Goal: Task Accomplishment & Management: Complete application form

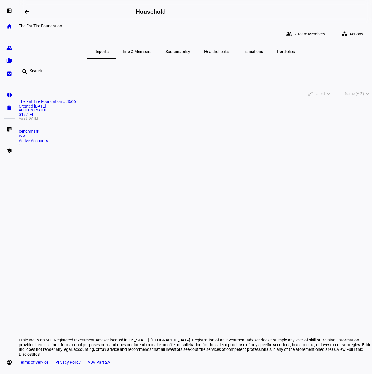
drag, startPoint x: 132, startPoint y: 47, endPoint x: 148, endPoint y: 48, distance: 15.8
click at [132, 50] on span "Info & Members" at bounding box center [137, 52] width 29 height 4
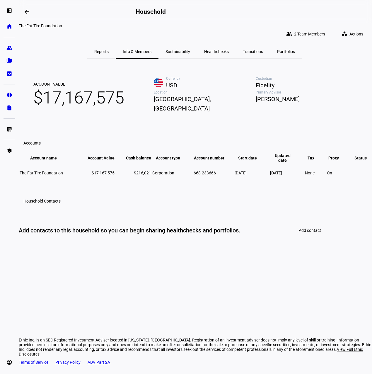
click at [316, 233] on span "Add contact" at bounding box center [310, 230] width 22 height 5
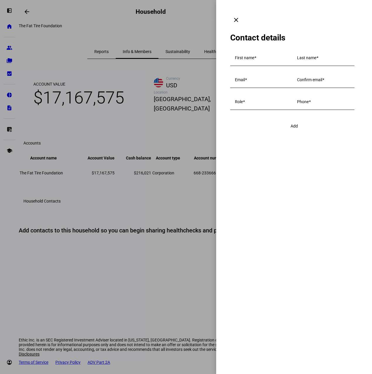
click at [268, 57] on input "First name" at bounding box center [261, 59] width 53 height 5
type input "Connor"
type input "Jordan"
click at [265, 105] on input "Role" at bounding box center [261, 103] width 53 height 5
type input "Board Member"
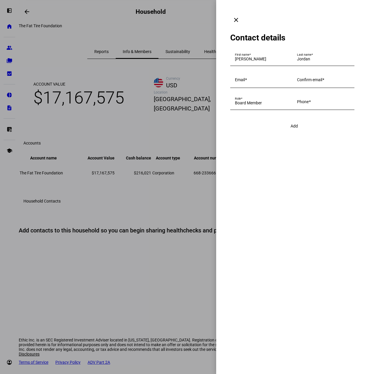
click at [288, 83] on input "Email" at bounding box center [261, 81] width 53 height 5
click at [263, 83] on input "Email" at bounding box center [261, 81] width 53 height 5
paste input "[PERSON_NAME][EMAIL_ADDRESS][PERSON_NAME][DOMAIN_NAME]"
type input "[PERSON_NAME][EMAIL_ADDRESS][PERSON_NAME][DOMAIN_NAME]"
click at [297, 82] on mat-label "Confirm email" at bounding box center [309, 79] width 25 height 5
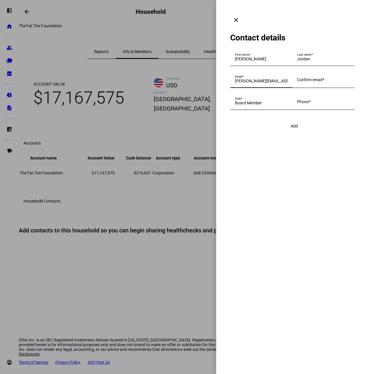
click at [297, 83] on input "Confirm email" at bounding box center [323, 81] width 53 height 5
paste input "c"
type input "[PERSON_NAME][EMAIL_ADDRESS][PERSON_NAME][DOMAIN_NAME]"
type input "6502968806"
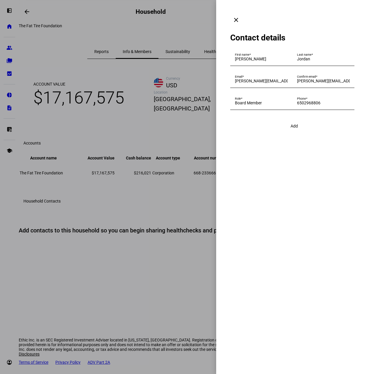
drag, startPoint x: 284, startPoint y: 218, endPoint x: 286, endPoint y: 204, distance: 13.7
click at [284, 217] on eth-drawer-dialog-container "clear Contact details First name Connor Last name Jordan Email connor.a.jordan@…" at bounding box center [294, 187] width 156 height 374
click at [291, 133] on span "submit" at bounding box center [294, 126] width 21 height 14
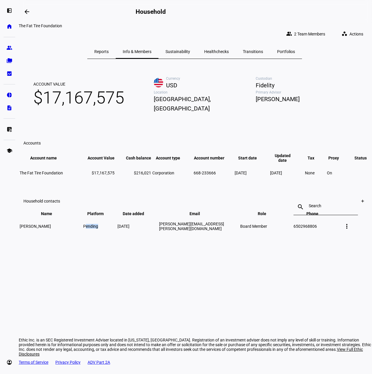
drag, startPoint x: 109, startPoint y: 272, endPoint x: 92, endPoint y: 269, distance: 16.5
click at [92, 236] on td "pending" at bounding box center [100, 226] width 34 height 19
drag, startPoint x: 92, startPoint y: 269, endPoint x: 303, endPoint y: 277, distance: 210.4
click at [105, 287] on div "arrow_backwards Household The Fat Tire Foundation group 2 Team Members workspac…" at bounding box center [196, 187] width 354 height 374
click at [358, 206] on div at bounding box center [362, 200] width 9 height 9
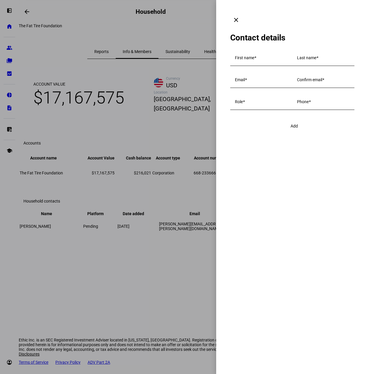
click at [274, 54] on div "First name" at bounding box center [261, 58] width 53 height 16
type input "Karen"
type input "Jordan"
click at [275, 83] on input "Email" at bounding box center [261, 81] width 53 height 5
paste input "[EMAIL_ADDRESS][DOMAIN_NAME]"
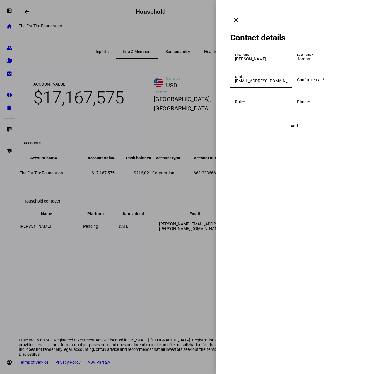
type input "[EMAIL_ADDRESS][DOMAIN_NAME]"
click at [323, 82] on span at bounding box center [324, 79] width 2 height 5
click at [297, 83] on input "Confirm email" at bounding box center [323, 81] width 53 height 5
paste input "k"
type input "[EMAIL_ADDRESS][DOMAIN_NAME]"
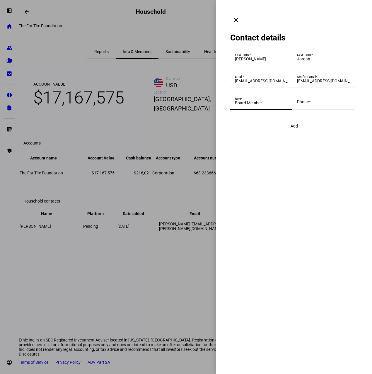
type input "Board Member"
type input "6503873135"
click at [300, 133] on span "submit" at bounding box center [294, 126] width 21 height 14
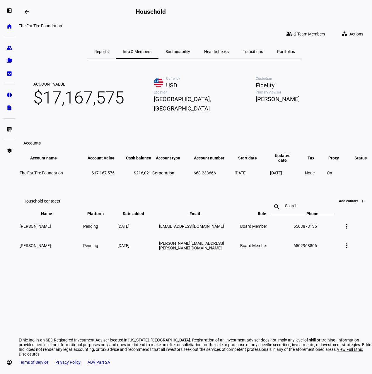
click at [363, 202] on icon at bounding box center [363, 201] width 0 height 2
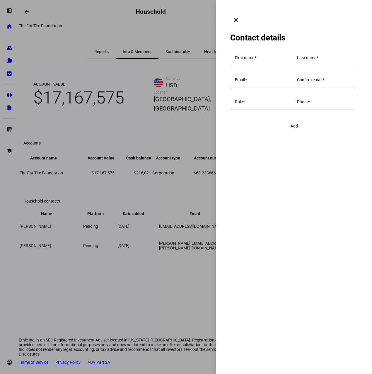
click at [264, 57] on input "First name" at bounding box center [261, 59] width 53 height 5
type input "Alison"
type input "Jordan"
click at [297, 88] on div "Confirm email" at bounding box center [323, 80] width 53 height 16
click at [259, 88] on div "Email" at bounding box center [261, 80] width 53 height 16
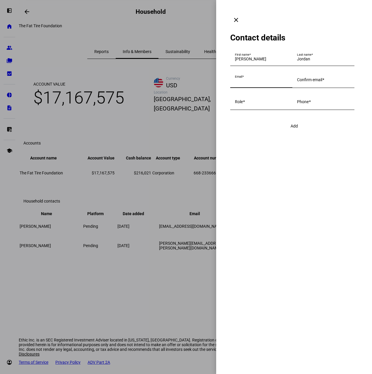
click at [259, 83] on input "Email" at bounding box center [261, 81] width 53 height 5
paste input "[EMAIL_ADDRESS][DOMAIN_NAME]"
type input "[EMAIL_ADDRESS][DOMAIN_NAME]"
click at [297, 82] on mat-label "Confirm email" at bounding box center [309, 79] width 25 height 5
click at [297, 83] on input "Confirm email" at bounding box center [323, 81] width 53 height 5
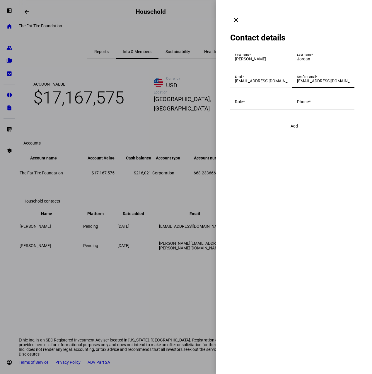
type input "[EMAIL_ADDRESS][DOMAIN_NAME]"
type input "GBoa"
type input "Board Member"
type input "6504501144"
click at [301, 133] on span "submit" at bounding box center [294, 126] width 21 height 14
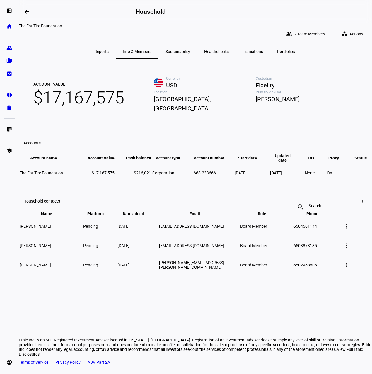
click at [108, 51] on span "Reports" at bounding box center [101, 52] width 14 height 14
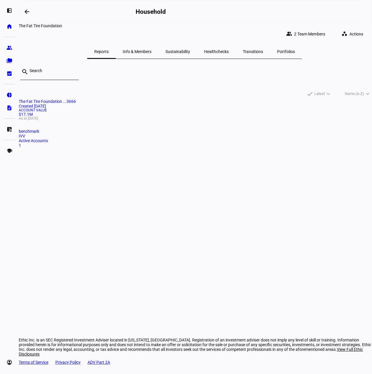
drag, startPoint x: 73, startPoint y: 127, endPoint x: 92, endPoint y: 140, distance: 22.9
click at [73, 127] on mat-card "The Fat Tire Foundation ...3666 Created 3 months ago Account Value $17.1M As at…" at bounding box center [196, 123] width 354 height 49
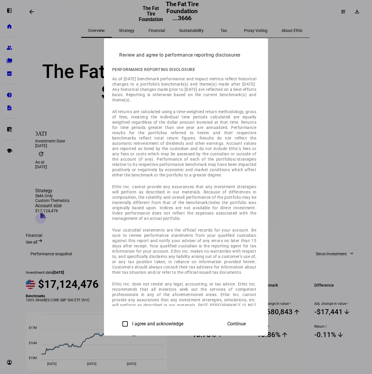
click at [119, 321] on input "I agree and acknowledge" at bounding box center [125, 324] width 12 height 12
checkbox input "true"
click at [246, 326] on span "Continue" at bounding box center [237, 323] width 18 height 5
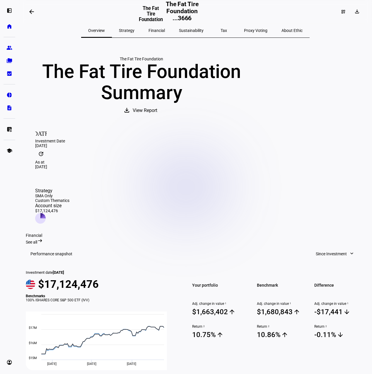
click at [257, 116] on div "The Fat Tire Foundation The Fat Tire Foundation Summary download View Report" at bounding box center [142, 87] width 232 height 61
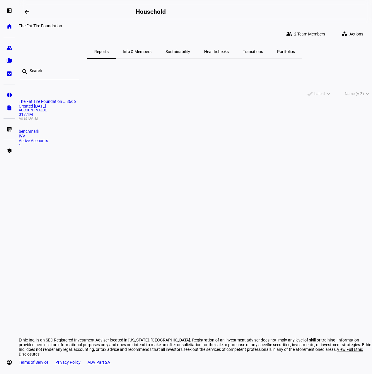
click at [285, 138] on div "The Fat Tire Foundation ...3666 Created 3 months ago Account Value $17.1M As at…" at bounding box center [196, 129] width 354 height 60
click at [342, 31] on mat-icon "workspaces" at bounding box center [345, 34] width 6 height 6
drag, startPoint x: 340, startPoint y: 149, endPoint x: 342, endPoint y: 140, distance: 9.7
click at [340, 149] on div at bounding box center [186, 187] width 372 height 374
click at [150, 50] on span "Info & Members" at bounding box center [137, 52] width 29 height 4
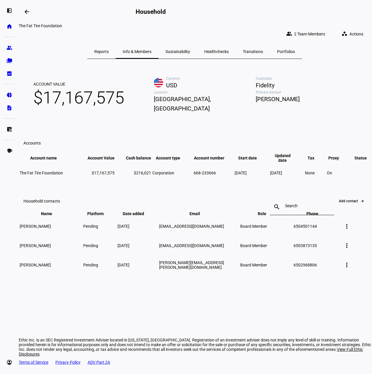
click at [339, 203] on div "Add contact" at bounding box center [347, 201] width 24 height 4
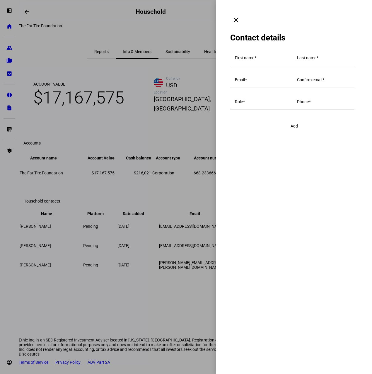
click at [250, 55] on mat-label "First name" at bounding box center [244, 57] width 19 height 5
click at [250, 57] on input "First name" at bounding box center [261, 59] width 53 height 5
type input "Jeffrey"
type input "Jordan"
type input "[EMAIL_ADDRESS][DOMAIN_NAME]"
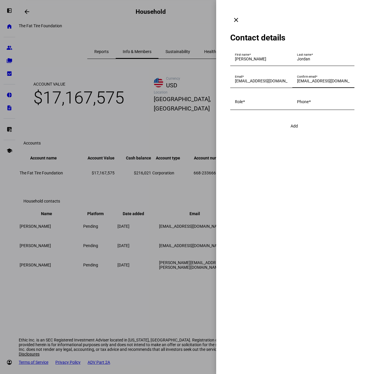
type input "[EMAIL_ADDRESS][DOMAIN_NAME]"
type input "Board Member"
drag, startPoint x: 259, startPoint y: 162, endPoint x: 251, endPoint y: 121, distance: 41.8
click at [297, 105] on input "Phone" at bounding box center [323, 103] width 53 height 5
drag, startPoint x: 248, startPoint y: 162, endPoint x: 252, endPoint y: 161, distance: 3.9
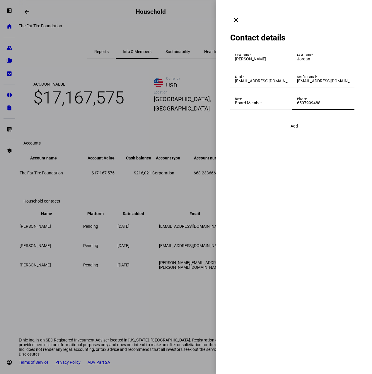
click at [297, 105] on input "6507999488" at bounding box center [323, 103] width 53 height 5
drag, startPoint x: 254, startPoint y: 160, endPoint x: 278, endPoint y: 160, distance: 23.8
click at [297, 105] on input "6507999488" at bounding box center [323, 103] width 53 height 5
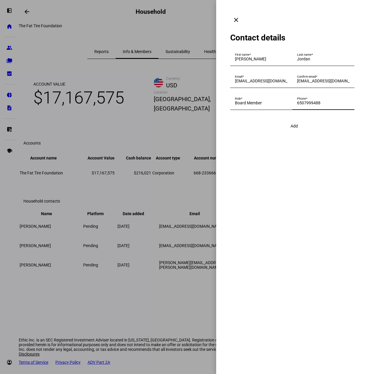
drag, startPoint x: 282, startPoint y: 158, endPoint x: 278, endPoint y: 157, distance: 4.6
click at [297, 105] on input "6507999488" at bounding box center [323, 103] width 53 height 5
click at [297, 105] on input "6507994889" at bounding box center [323, 103] width 53 height 5
click at [297, 105] on input "6507999488" at bounding box center [323, 103] width 53 height 5
drag, startPoint x: 262, startPoint y: 162, endPoint x: 252, endPoint y: 163, distance: 9.7
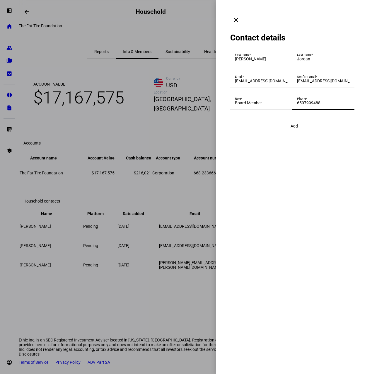
click at [297, 105] on input "6507999488" at bounding box center [323, 103] width 53 height 5
type input "6507999488"
click at [296, 128] on span "Add" at bounding box center [294, 126] width 7 height 5
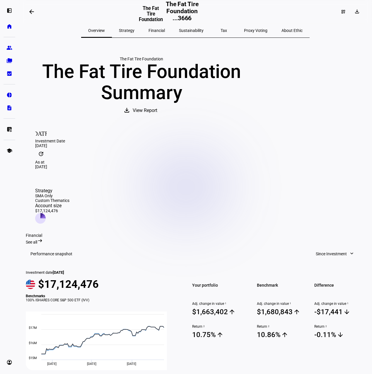
drag, startPoint x: 64, startPoint y: 118, endPoint x: 128, endPoint y: 110, distance: 64.2
click at [341, 10] on mat-icon "dashboard_customize" at bounding box center [343, 11] width 5 height 5
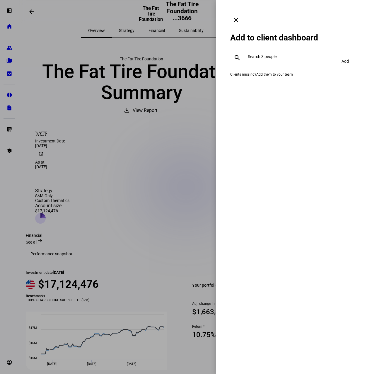
click at [295, 50] on div at bounding box center [285, 58] width 78 height 16
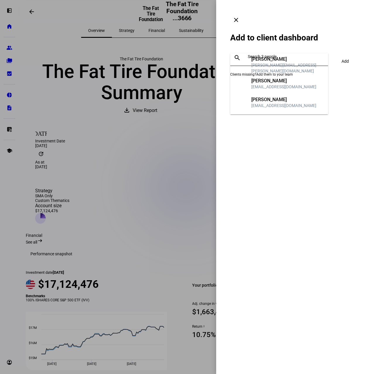
click at [289, 66] on div "[PERSON_NAME][EMAIL_ADDRESS][PERSON_NAME][DOMAIN_NAME]" at bounding box center [288, 68] width 72 height 12
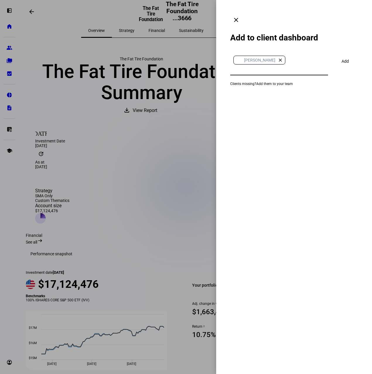
click at [304, 66] on input "text" at bounding box center [282, 68] width 89 height 5
click at [272, 71] on div "[PERSON_NAME]" at bounding box center [284, 74] width 65 height 6
click at [286, 78] on input "text" at bounding box center [282, 80] width 89 height 5
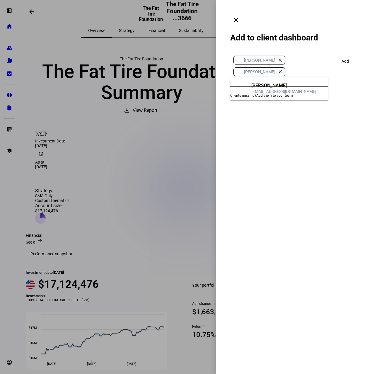
click at [271, 88] on div "[PERSON_NAME]" at bounding box center [284, 86] width 65 height 6
click at [344, 66] on div "[PERSON_NAME] [PERSON_NAME] close KJ [PERSON_NAME] close AJ [PERSON_NAME] close…" at bounding box center [294, 77] width 128 height 55
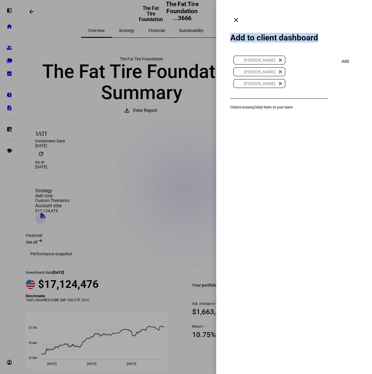
drag, startPoint x: 231, startPoint y: 26, endPoint x: 325, endPoint y: 29, distance: 93.9
click at [325, 33] on div "Add to client dashboard" at bounding box center [294, 38] width 128 height 10
click at [326, 134] on eth-drawer-dialog-container "clear Add to client dashboard [PERSON_NAME] [PERSON_NAME] close KJ [PERSON_NAME…" at bounding box center [294, 187] width 156 height 374
click at [341, 62] on div "[PERSON_NAME] [PERSON_NAME] close KJ [PERSON_NAME] close AJ [PERSON_NAME] close…" at bounding box center [294, 77] width 128 height 55
drag, startPoint x: 231, startPoint y: 98, endPoint x: 322, endPoint y: 102, distance: 90.7
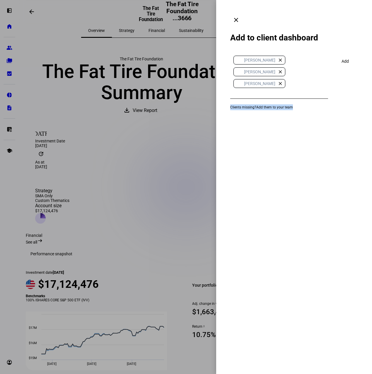
click at [322, 102] on eth-drawer-dialog-container "clear Add to client dashboard [PERSON_NAME] [PERSON_NAME] close KJ [PERSON_NAME…" at bounding box center [294, 187] width 156 height 374
click at [307, 77] on div "[PERSON_NAME] [PERSON_NAME] close KJ [PERSON_NAME] close AJ [PERSON_NAME] close" at bounding box center [278, 71] width 91 height 35
click at [346, 55] on span "Add" at bounding box center [345, 61] width 7 height 12
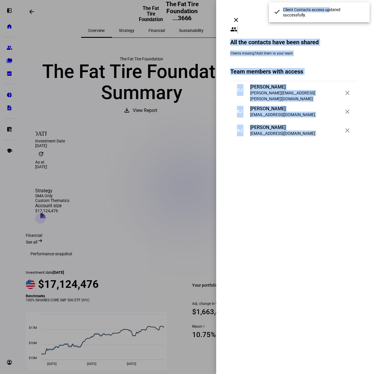
drag, startPoint x: 346, startPoint y: 50, endPoint x: 327, endPoint y: 4, distance: 50.1
drag, startPoint x: 327, startPoint y: 4, endPoint x: 357, endPoint y: 27, distance: 38.1
click at [356, 50] on div "Clients missing? Add them to your team" at bounding box center [294, 53] width 128 height 6
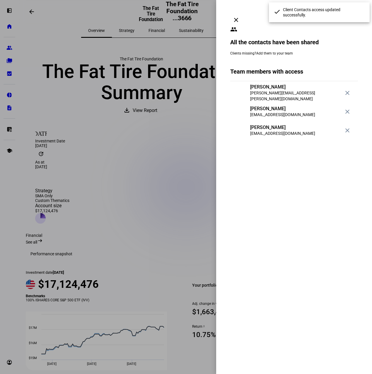
click at [366, 6] on div "done Client Contacts access updated successfully." at bounding box center [319, 12] width 101 height 20
drag, startPoint x: 313, startPoint y: 209, endPoint x: 317, endPoint y: 225, distance: 15.9
click at [313, 208] on eth-drawer-dialog-container "clear people All the contacts have been shared Clients missing? Add them to you…" at bounding box center [294, 187] width 156 height 374
click at [240, 16] on mat-icon "clear" at bounding box center [236, 19] width 7 height 7
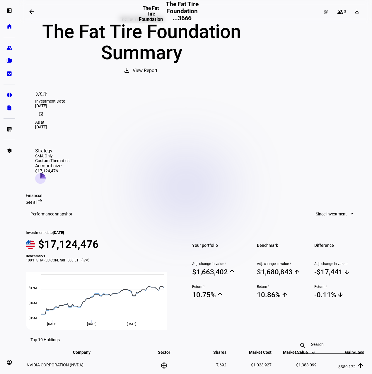
scroll to position [88, 0]
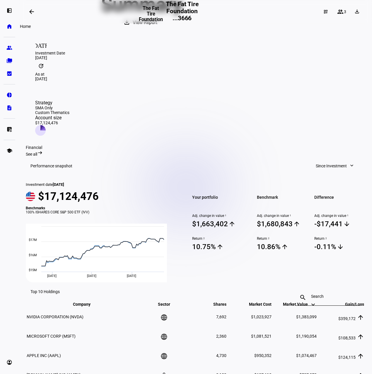
click at [11, 28] on eth-mat-symbol "home" at bounding box center [9, 26] width 6 height 6
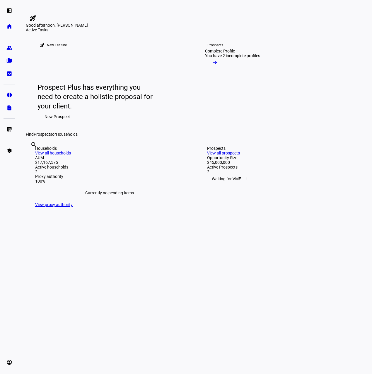
click at [247, 125] on link "Prospects Complete Profile You have 2 incomplete profiles arrow_right_alt" at bounding box center [235, 82] width 79 height 100
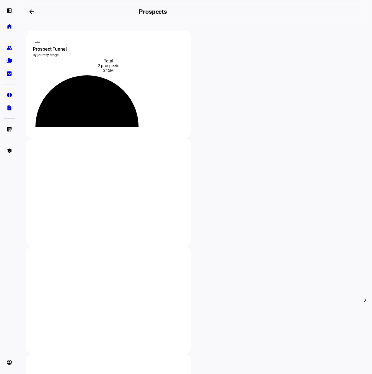
click at [34, 12] on mat-icon "arrow_backwards" at bounding box center [31, 11] width 7 height 7
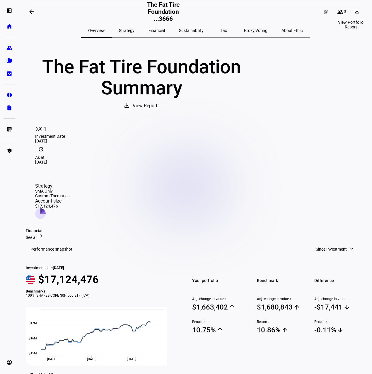
click at [337, 13] on mat-icon "group" at bounding box center [340, 11] width 7 height 7
click at [325, 12] on div "dashboard_customize" at bounding box center [326, 11] width 13 height 9
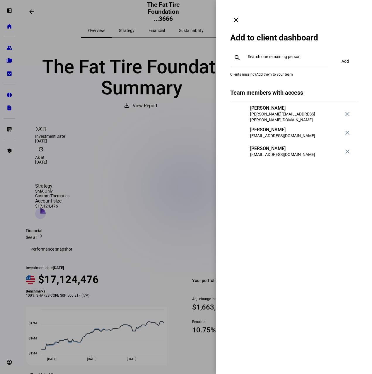
click at [272, 54] on input "text" at bounding box center [287, 56] width 78 height 5
click at [266, 68] on div "[EMAIL_ADDRESS][DOMAIN_NAME]" at bounding box center [284, 68] width 65 height 6
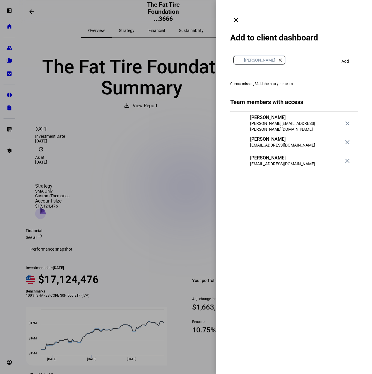
click at [344, 55] on span "Add" at bounding box center [345, 61] width 7 height 12
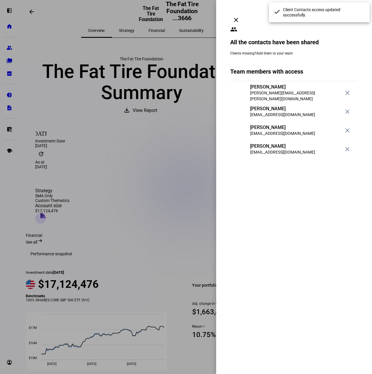
drag, startPoint x: 280, startPoint y: 191, endPoint x: 285, endPoint y: 162, distance: 30.1
click at [284, 176] on eth-drawer-dialog-container "clear people All the contacts have been shared Clients missing? Add them to you…" at bounding box center [294, 187] width 156 height 374
click at [243, 13] on span at bounding box center [236, 20] width 14 height 14
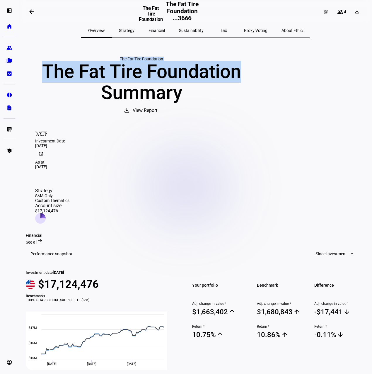
drag, startPoint x: 299, startPoint y: 81, endPoint x: 99, endPoint y: 59, distance: 200.9
click at [99, 59] on div "The Fat Tire Foundation The Fat Tire Foundation Summary download View Report" at bounding box center [142, 87] width 232 height 61
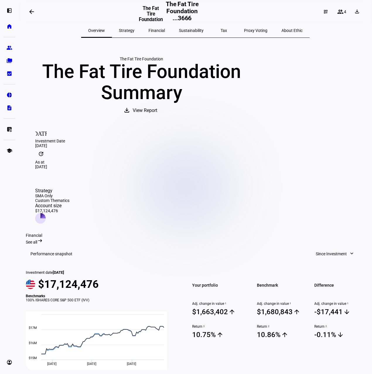
drag, startPoint x: 101, startPoint y: 59, endPoint x: 271, endPoint y: 101, distance: 175.6
click at [257, 99] on div "The Fat Tire Foundation Summary" at bounding box center [142, 82] width 232 height 42
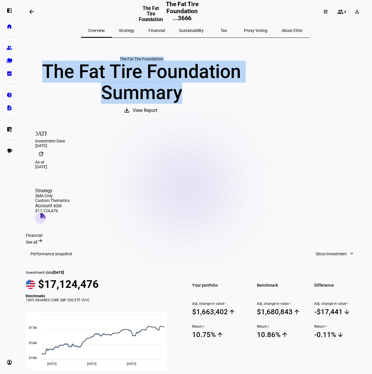
drag, startPoint x: 271, startPoint y: 101, endPoint x: 85, endPoint y: 51, distance: 192.6
drag, startPoint x: 85, startPoint y: 51, endPoint x: 266, endPoint y: 65, distance: 181.7
click at [257, 61] on div "The Fat Tire Foundation" at bounding box center [142, 59] width 232 height 5
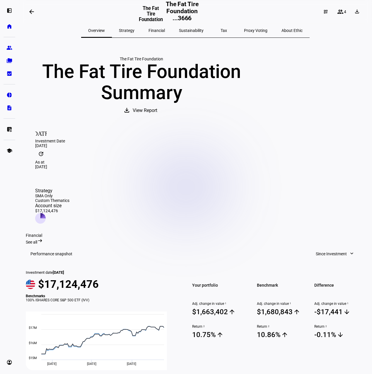
drag, startPoint x: 116, startPoint y: 88, endPoint x: 181, endPoint y: 60, distance: 71.2
click at [116, 87] on div "The Fat Tire Foundation Summary" at bounding box center [142, 82] width 232 height 42
click at [10, 29] on link "home Home" at bounding box center [10, 27] width 12 height 12
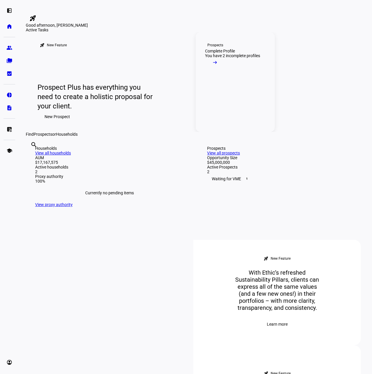
click at [247, 118] on link "Prospects Complete Profile You have 2 incomplete profiles arrow_right_alt" at bounding box center [235, 82] width 79 height 100
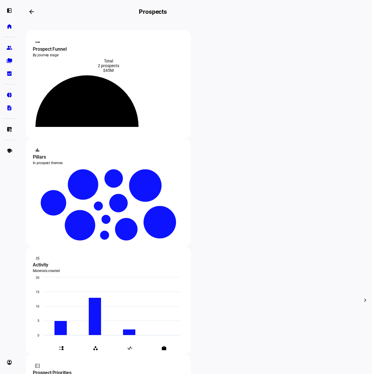
drag, startPoint x: 133, startPoint y: 68, endPoint x: 80, endPoint y: 65, distance: 53.1
click at [80, 65] on div "2 prospects" at bounding box center [108, 65] width 151 height 5
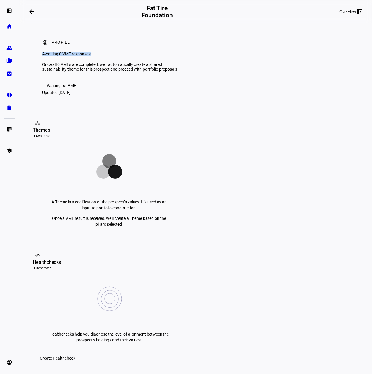
drag, startPoint x: 36, startPoint y: 62, endPoint x: 191, endPoint y: 63, distance: 154.8
click at [191, 63] on div "account_circle Profile Awaiting 0 VME responses Once all 0 VMEs are completed, …" at bounding box center [196, 67] width 340 height 88
drag, startPoint x: 191, startPoint y: 63, endPoint x: 92, endPoint y: 90, distance: 102.8
click at [131, 72] on div "Once all 0 VMEs are completed, we’ll automatically create a shared sustainabili…" at bounding box center [114, 66] width 144 height 9
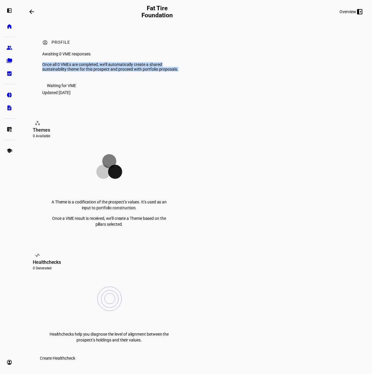
drag, startPoint x: 92, startPoint y: 90, endPoint x: 23, endPoint y: 74, distance: 70.6
click at [23, 74] on div "account_circle Profile Awaiting 0 VME responses Once all 0 VMEs are completed, …" at bounding box center [196, 301] width 354 height 557
click at [191, 87] on div "account_circle Profile Awaiting 0 VME responses Once all 0 VMEs are completed, …" at bounding box center [196, 67] width 340 height 88
click at [69, 88] on div "Waiting for VME" at bounding box center [61, 85] width 29 height 5
